Goal: Task Accomplishment & Management: Manage account settings

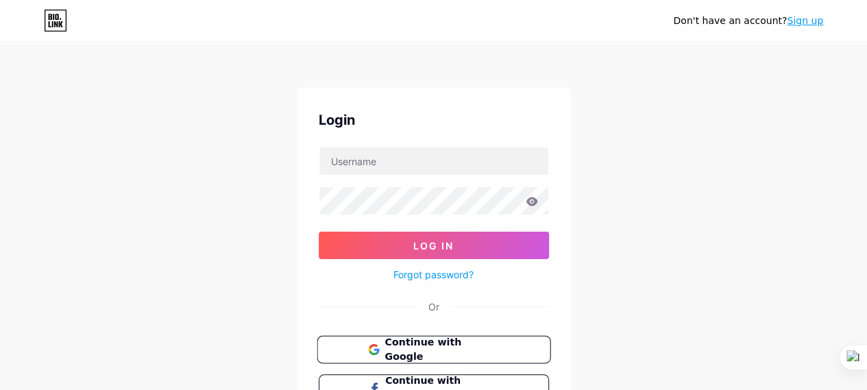
click at [419, 340] on span "Continue with Google" at bounding box center [441, 349] width 114 height 29
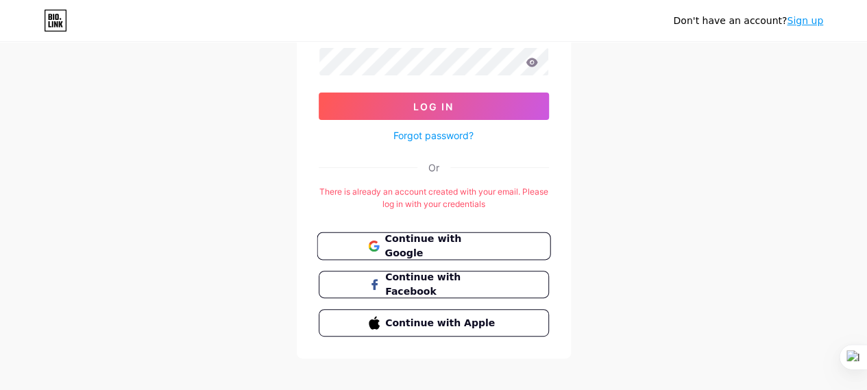
scroll to position [149, 0]
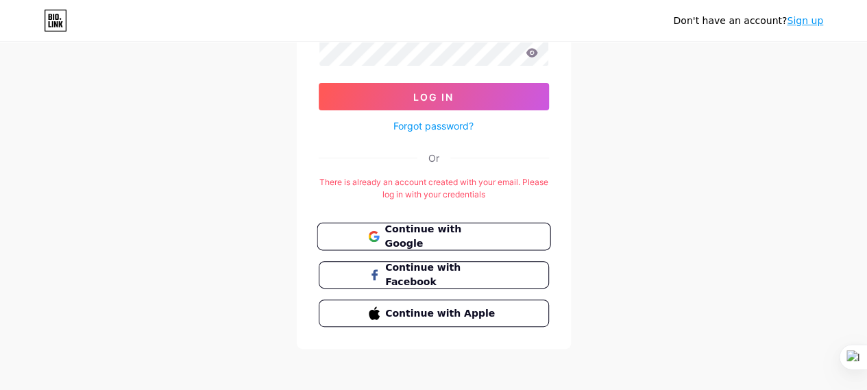
click at [439, 230] on span "Continue with Google" at bounding box center [441, 236] width 114 height 29
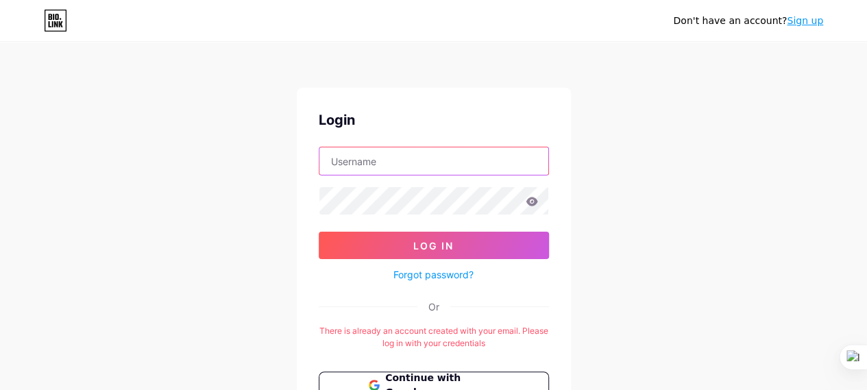
click at [394, 168] on input "text" at bounding box center [433, 160] width 229 height 27
type input "ptq.nurulhayat.madiun@gmail.com"
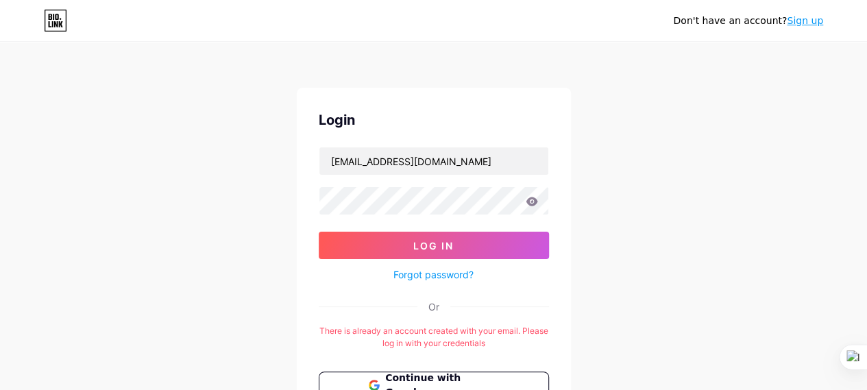
click at [533, 202] on icon at bounding box center [532, 201] width 12 height 9
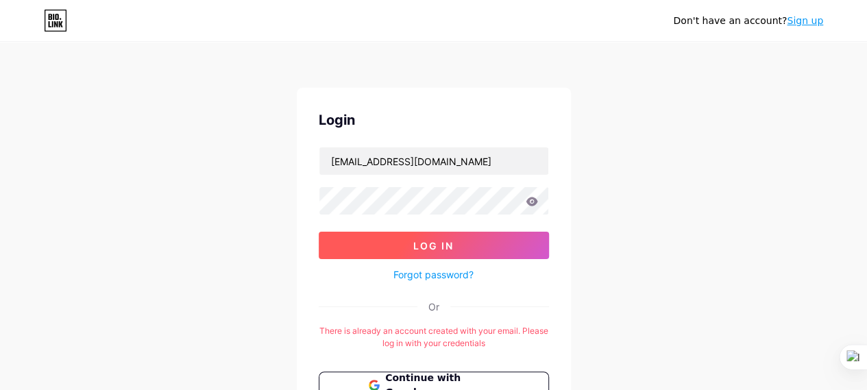
click at [462, 236] on button "Log In" at bounding box center [434, 245] width 230 height 27
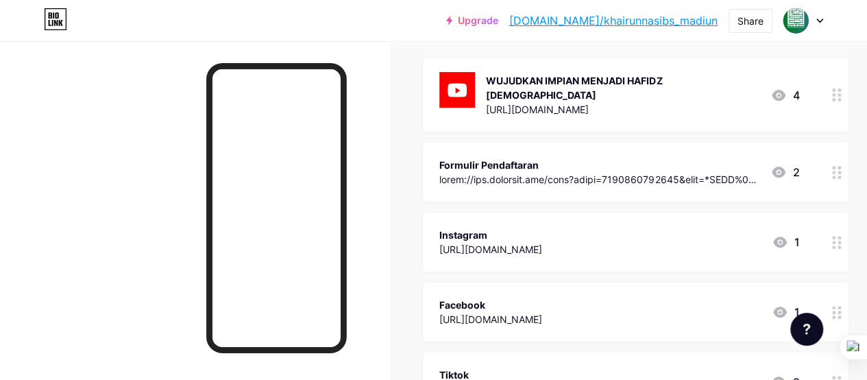
scroll to position [136, 0]
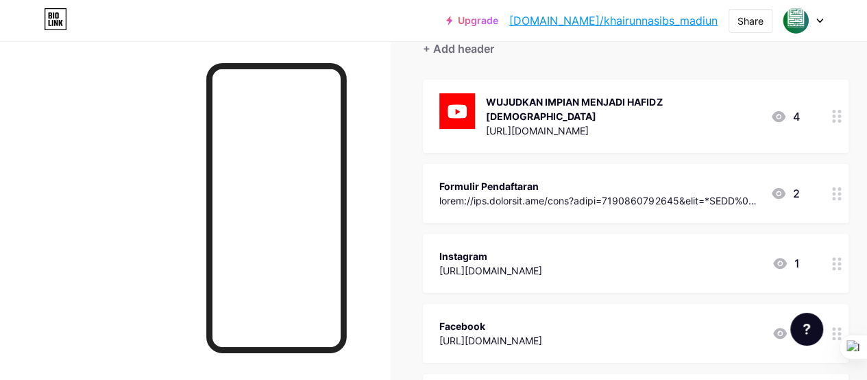
click at [704, 193] on div at bounding box center [599, 200] width 320 height 14
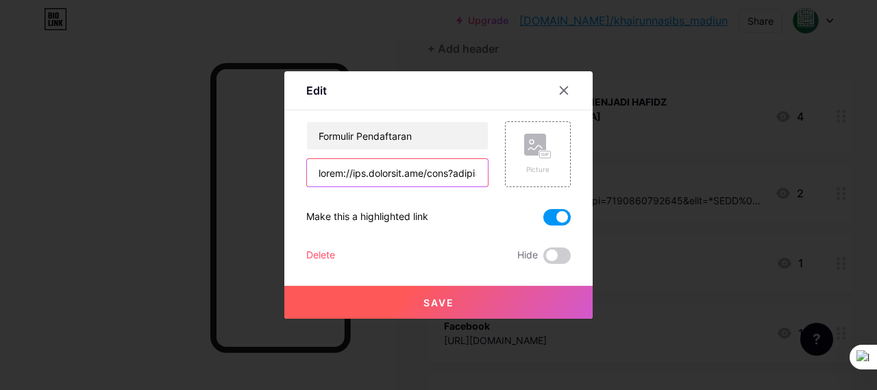
click at [441, 174] on input "text" at bounding box center [397, 172] width 181 height 27
type input "ppdbsmp.khairunnas.sch.id"
click at [428, 301] on span "Save" at bounding box center [438, 303] width 31 height 12
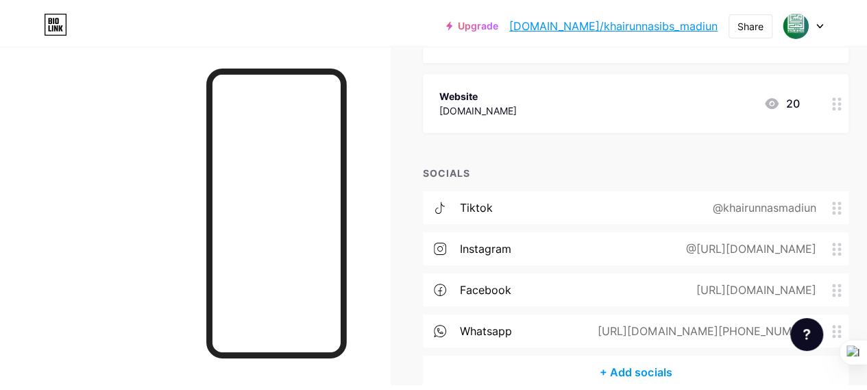
scroll to position [0, 0]
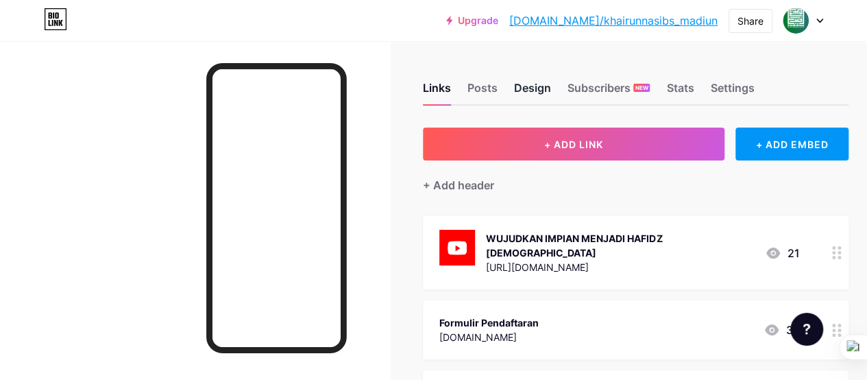
click at [528, 88] on div "Design" at bounding box center [532, 91] width 37 height 25
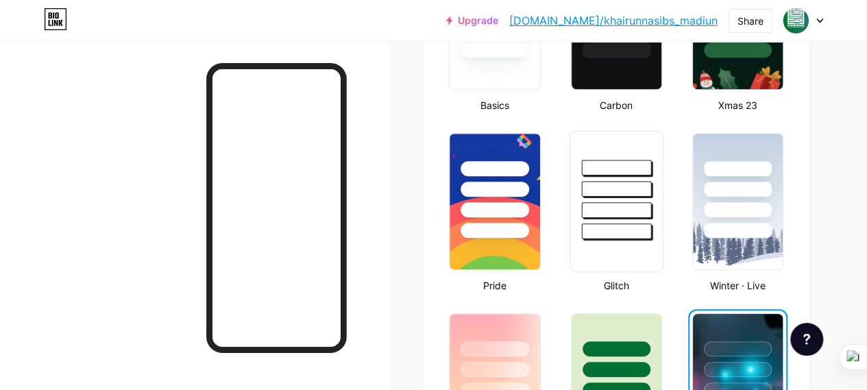
scroll to position [685, 0]
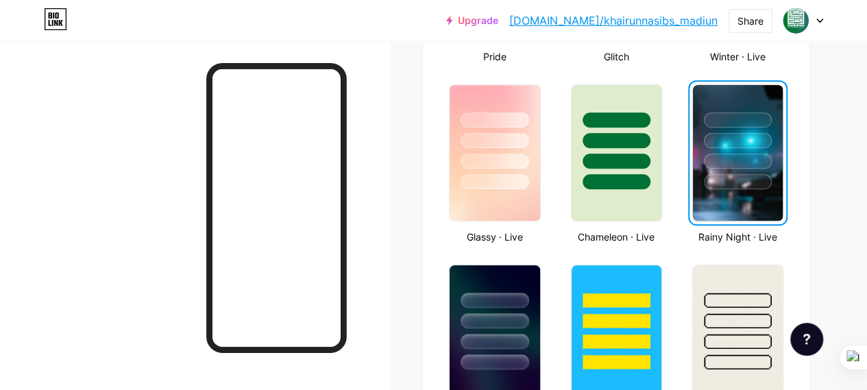
click at [739, 132] on div at bounding box center [738, 137] width 90 height 104
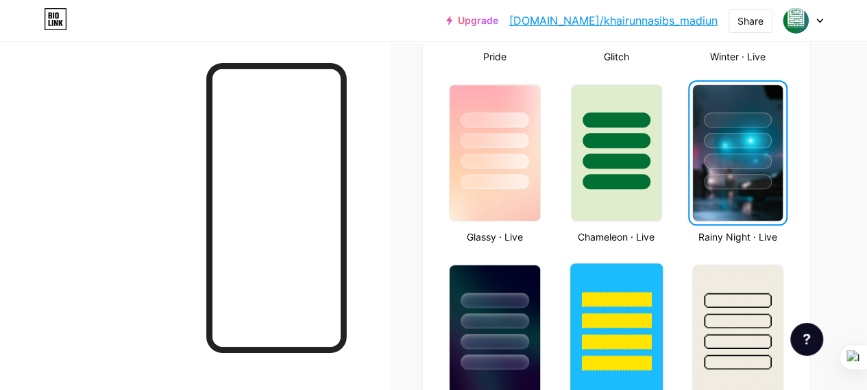
scroll to position [913, 0]
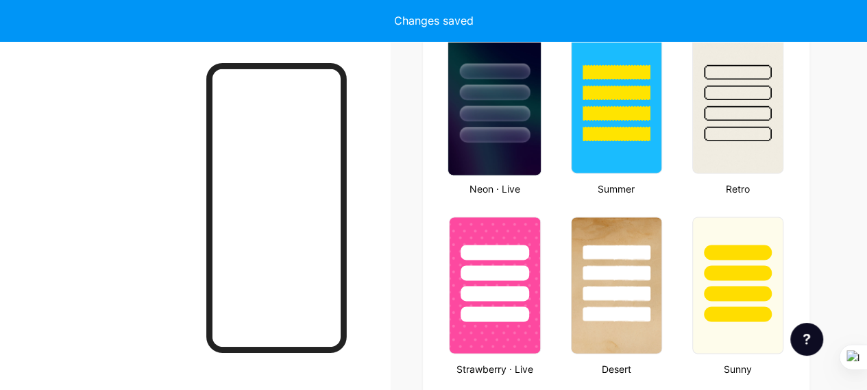
click at [492, 101] on div at bounding box center [494, 89] width 92 height 108
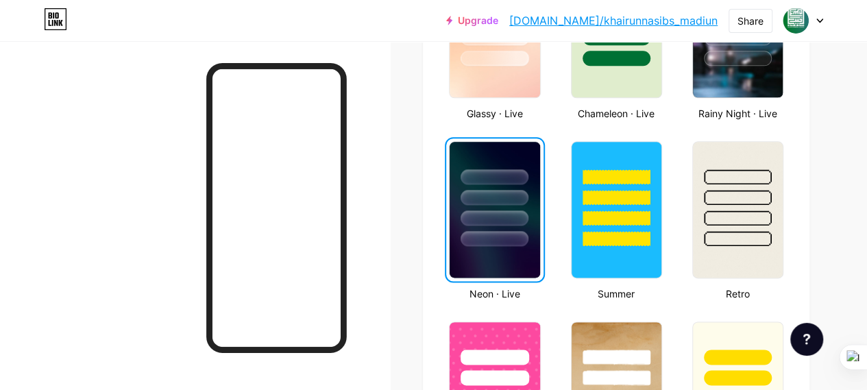
scroll to position [685, 0]
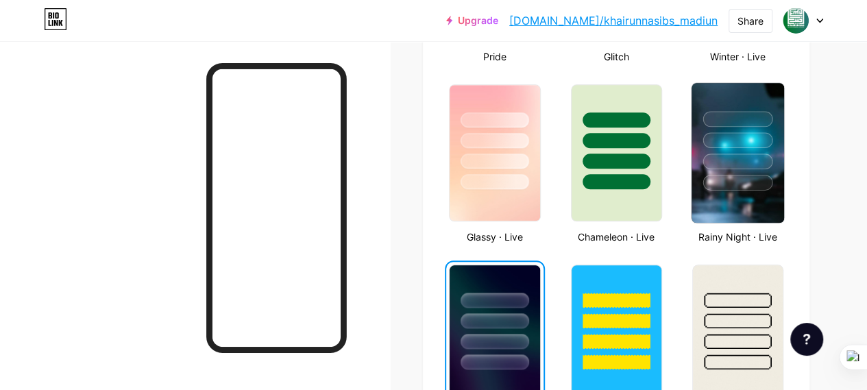
click at [734, 171] on div at bounding box center [737, 137] width 92 height 108
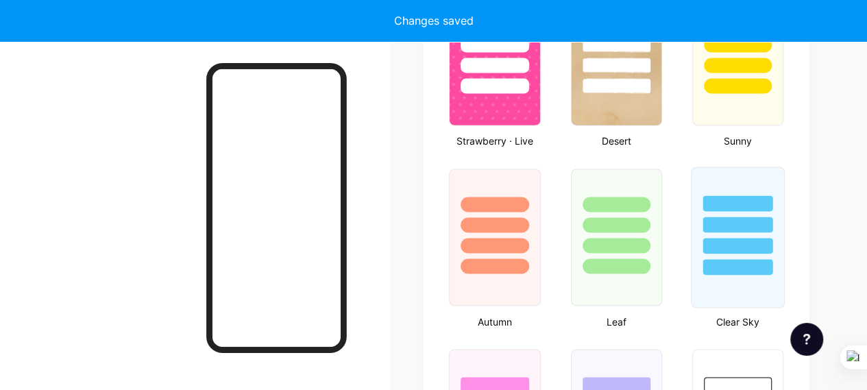
scroll to position [1827, 0]
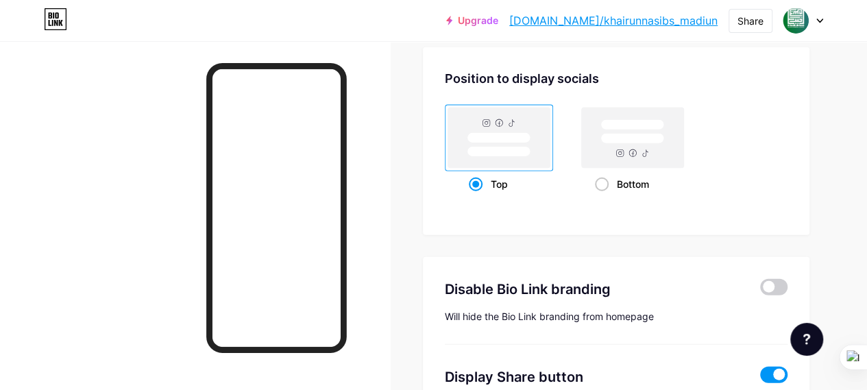
click at [668, 19] on link "bio.link/khairunnasibs_madiun" at bounding box center [613, 20] width 208 height 16
